Goal: Task Accomplishment & Management: Use online tool/utility

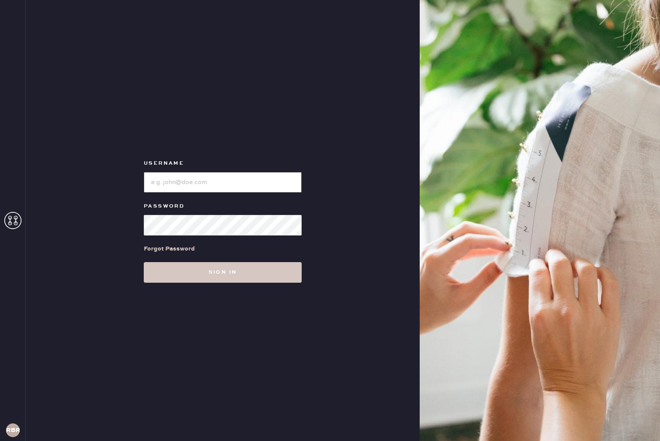
type input "reformationbethesdarow"
drag, startPoint x: 185, startPoint y: 300, endPoint x: 193, endPoint y: 297, distance: 7.9
click at [189, 299] on div "Username Password Forgot Password Sign in" at bounding box center [223, 220] width 394 height 441
click at [223, 280] on button "Sign in" at bounding box center [223, 272] width 158 height 21
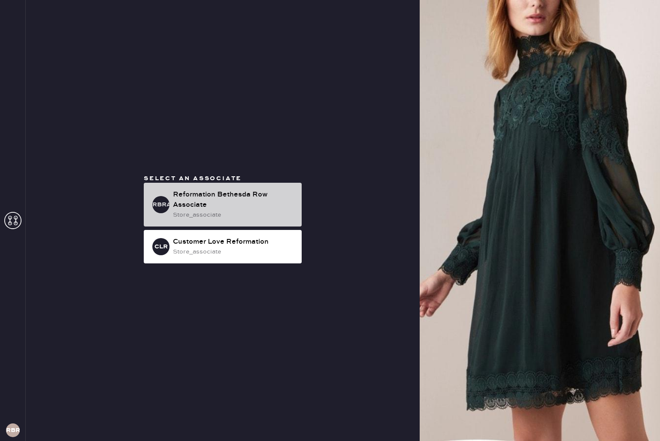
click at [261, 185] on div "RBRA Reformation Bethesda Row Associate store_associate" at bounding box center [223, 205] width 158 height 44
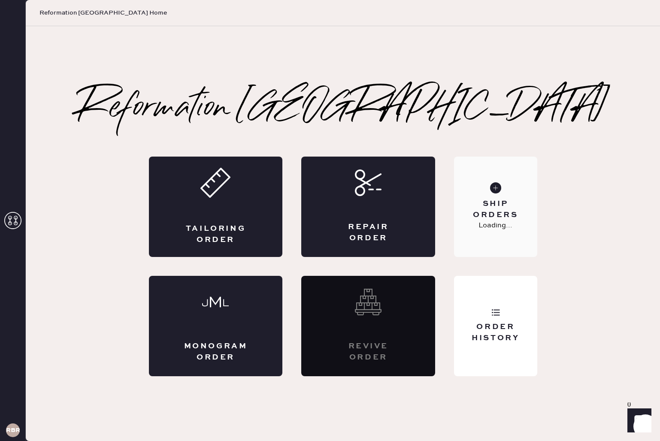
click at [492, 185] on use at bounding box center [495, 187] width 11 height 11
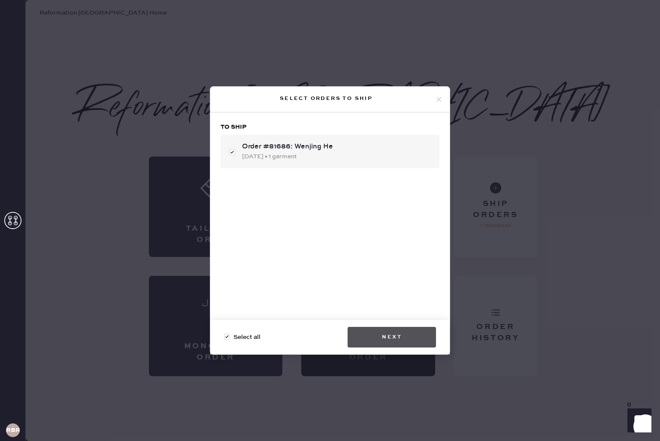
click at [383, 335] on button "Next" at bounding box center [391, 337] width 88 height 21
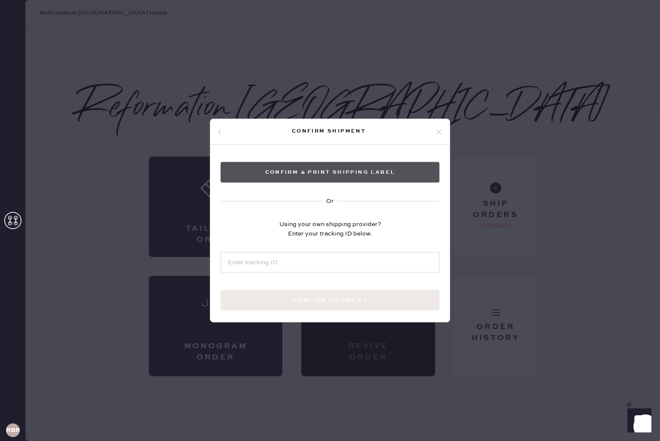
click at [358, 175] on button "Confirm & Print shipping label" at bounding box center [329, 172] width 219 height 21
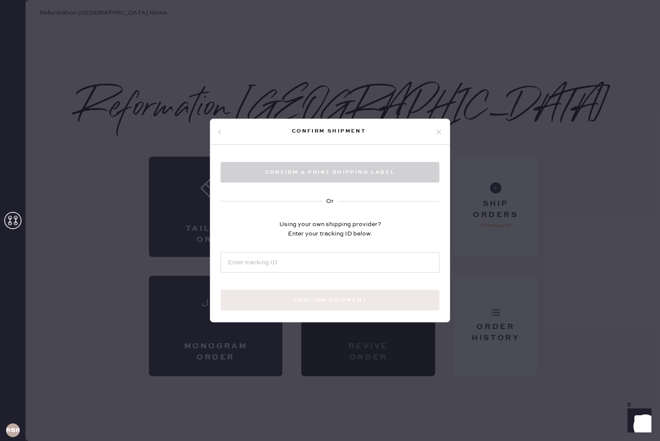
click at [498, 140] on div "Confirm shipment Confirm & Print shipping label Or Using your own shipping prov…" at bounding box center [330, 220] width 660 height 441
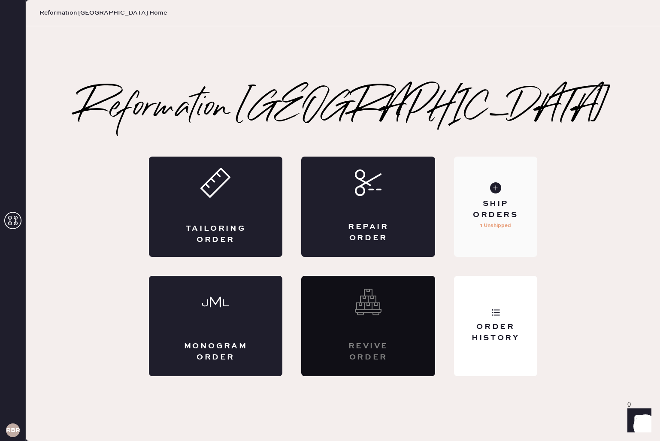
click at [499, 212] on div "Ship Orders" at bounding box center [495, 209] width 69 height 21
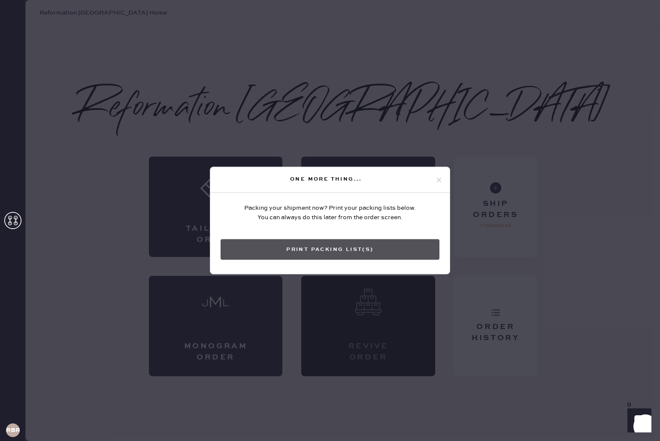
click at [368, 241] on button "Print Packing List(s)" at bounding box center [329, 249] width 219 height 21
